Goal: Information Seeking & Learning: Learn about a topic

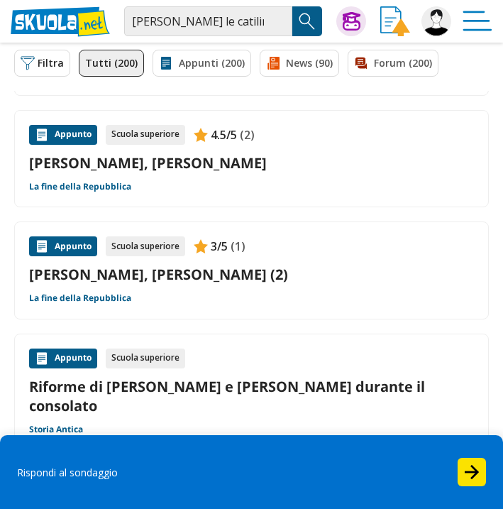
scroll to position [297, 0]
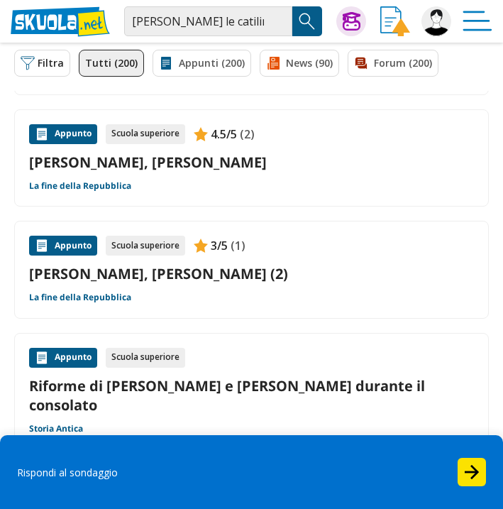
click at [347, 170] on link "Cicerone, Marco Tullio - Catilinarie" at bounding box center [251, 162] width 445 height 19
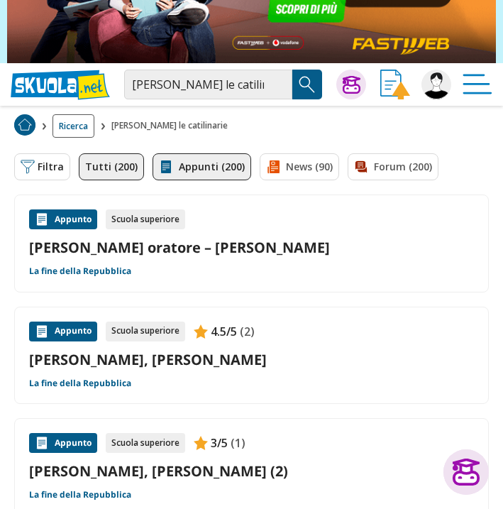
scroll to position [144, 0]
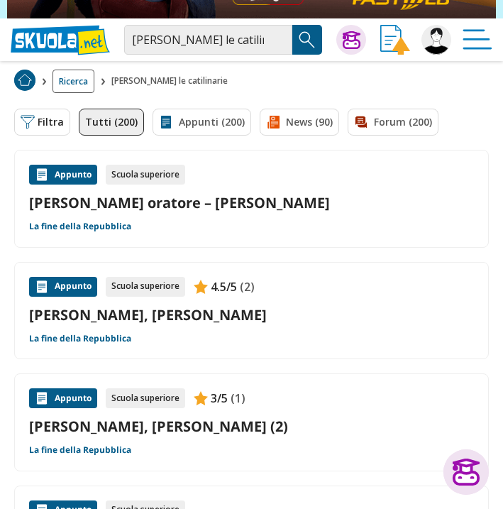
click at [207, 200] on link "[PERSON_NAME] oratore – [PERSON_NAME]" at bounding box center [251, 202] width 445 height 19
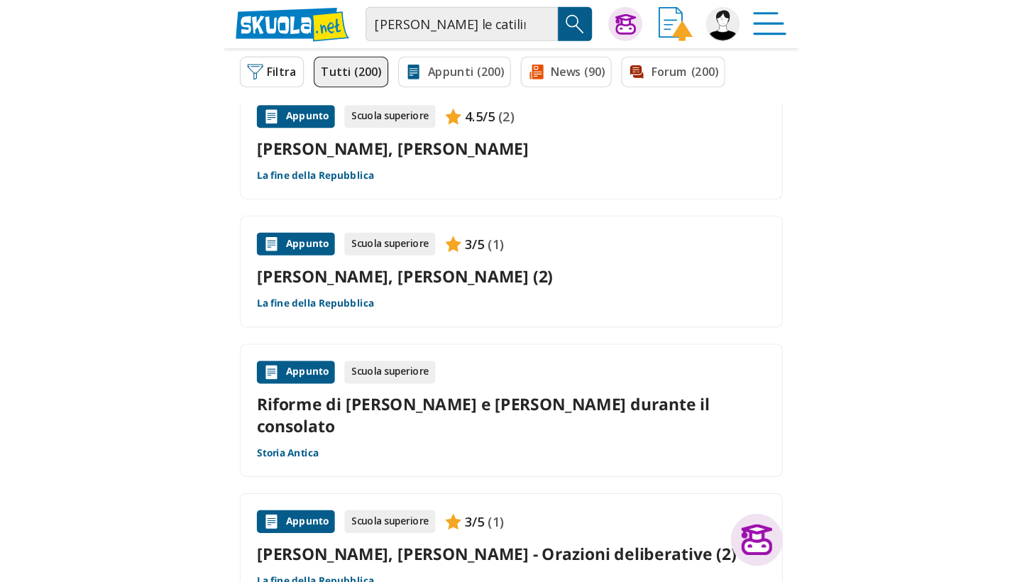
scroll to position [337, 0]
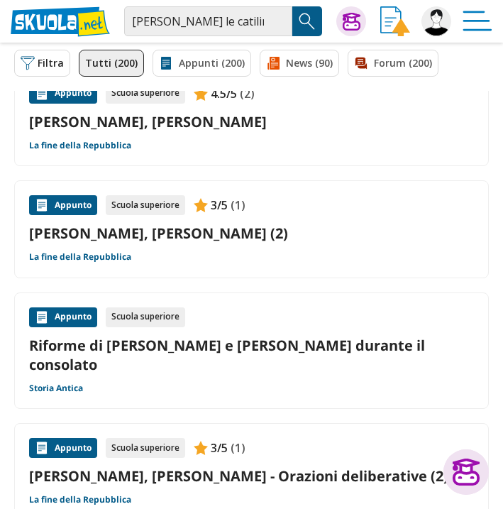
click at [258, 241] on link "Cicerone, Marco Tullio - Catilinarie (2)" at bounding box center [251, 233] width 445 height 19
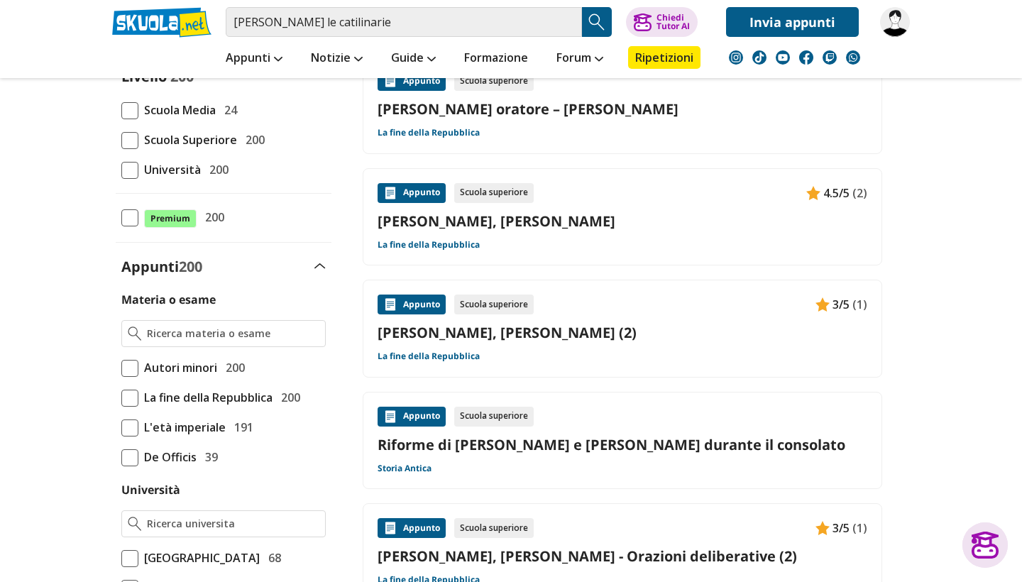
click at [503, 224] on link "Cicerone, Marco Tullio - Catilinarie" at bounding box center [623, 221] width 490 height 19
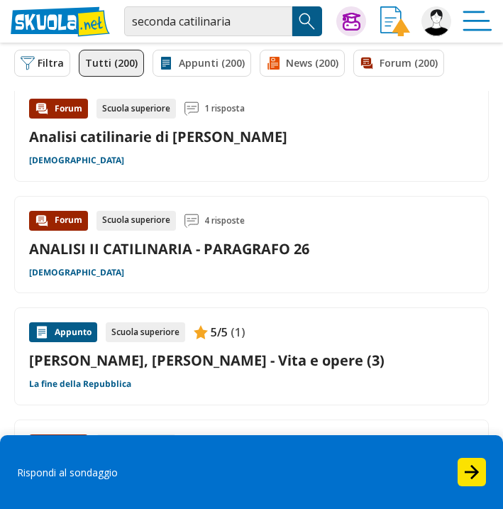
scroll to position [214, 0]
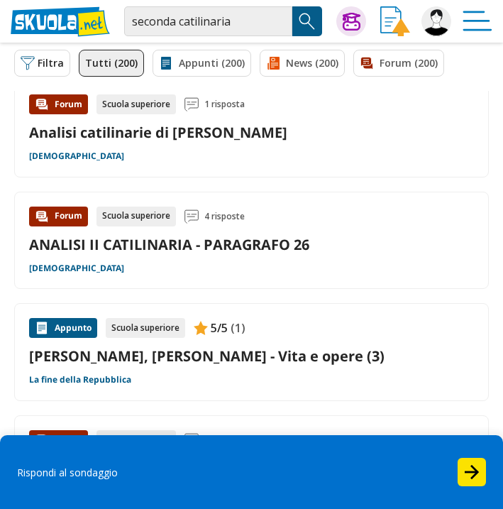
click at [317, 126] on div "Analisi catilinarie di [PERSON_NAME]" at bounding box center [251, 132] width 445 height 19
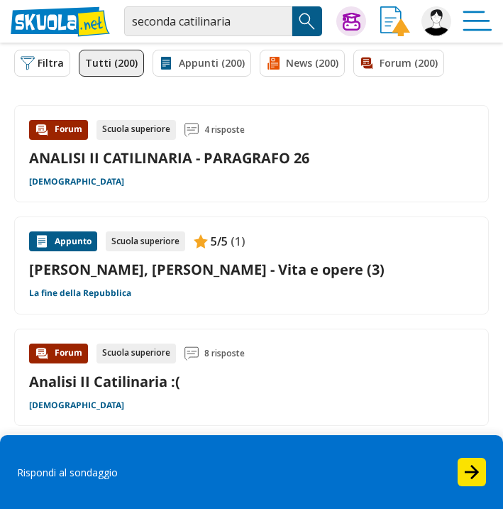
scroll to position [300, 0]
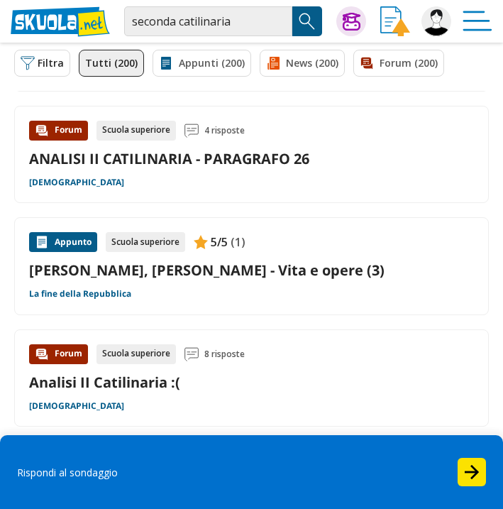
click at [283, 152] on link "ANALISI II CATILINARIA - PARAGRAFO 26" at bounding box center [169, 158] width 280 height 19
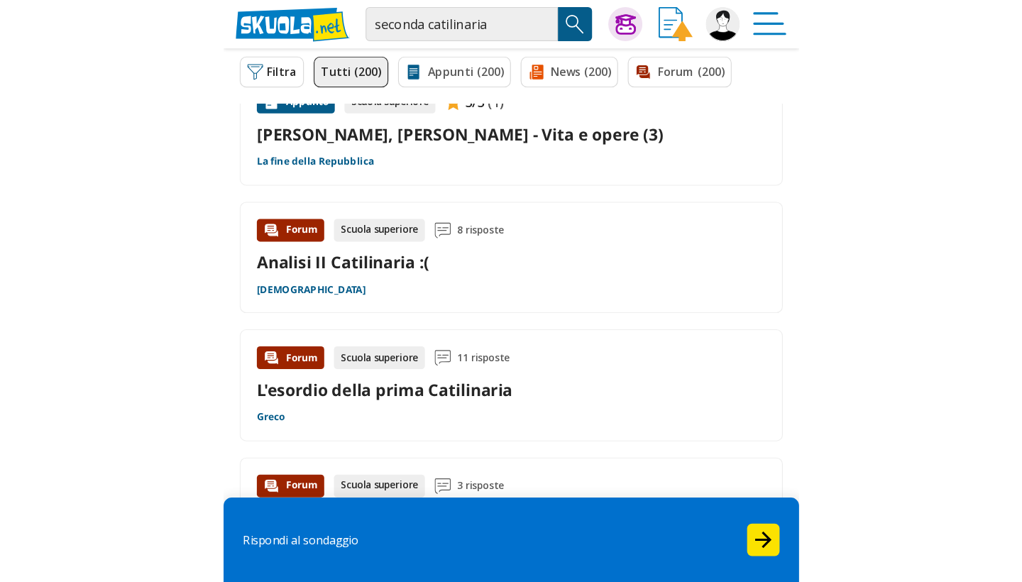
scroll to position [464, 0]
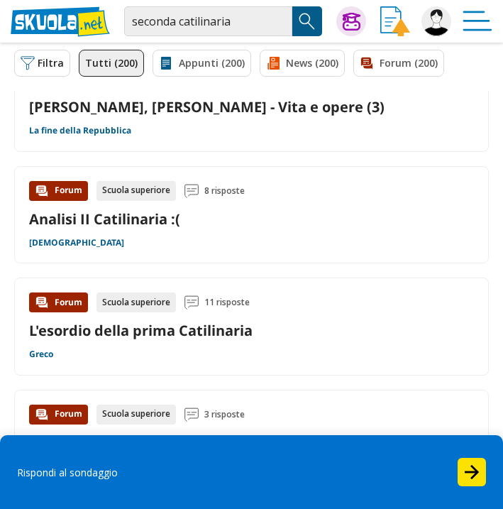
click at [283, 104] on link "[PERSON_NAME], [PERSON_NAME] - Vita e opere (3)" at bounding box center [251, 106] width 445 height 19
